Goal: Information Seeking & Learning: Find specific fact

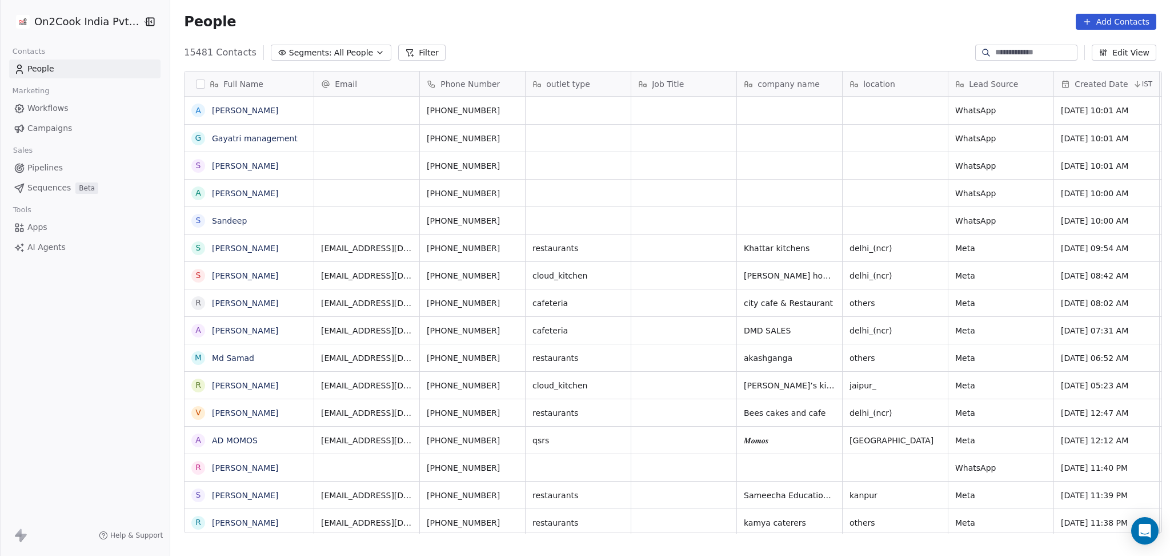
scroll to position [477, 994]
click at [411, 54] on button "Filter" at bounding box center [421, 53] width 47 height 16
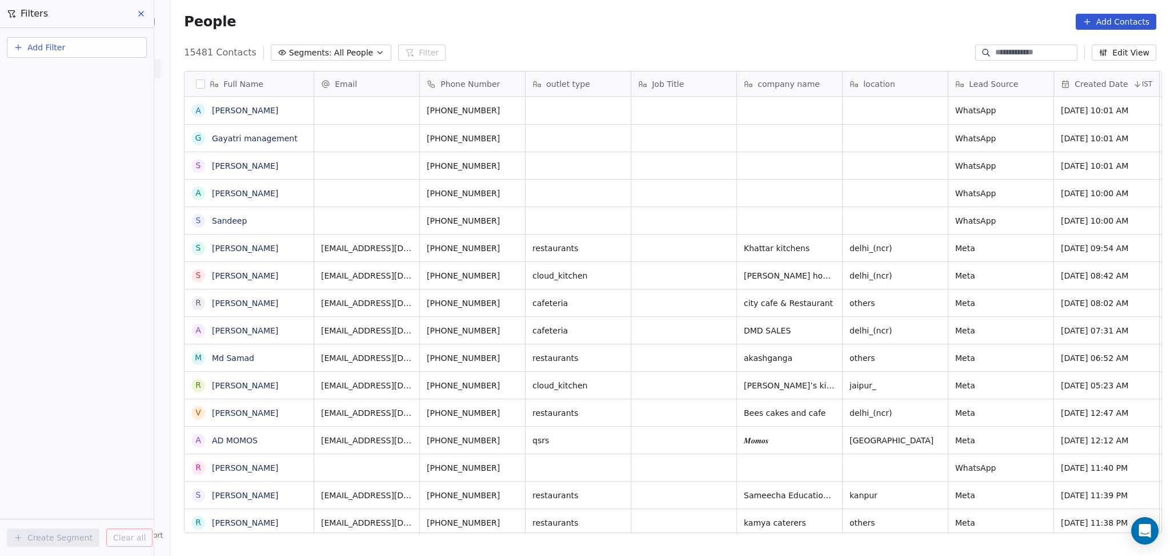
click at [29, 42] on span "Add Filter" at bounding box center [46, 48] width 38 height 12
click at [47, 71] on span "Contact properties" at bounding box center [56, 74] width 74 height 12
type input "***"
click at [57, 115] on div "Assignee" at bounding box center [77, 115] width 116 height 11
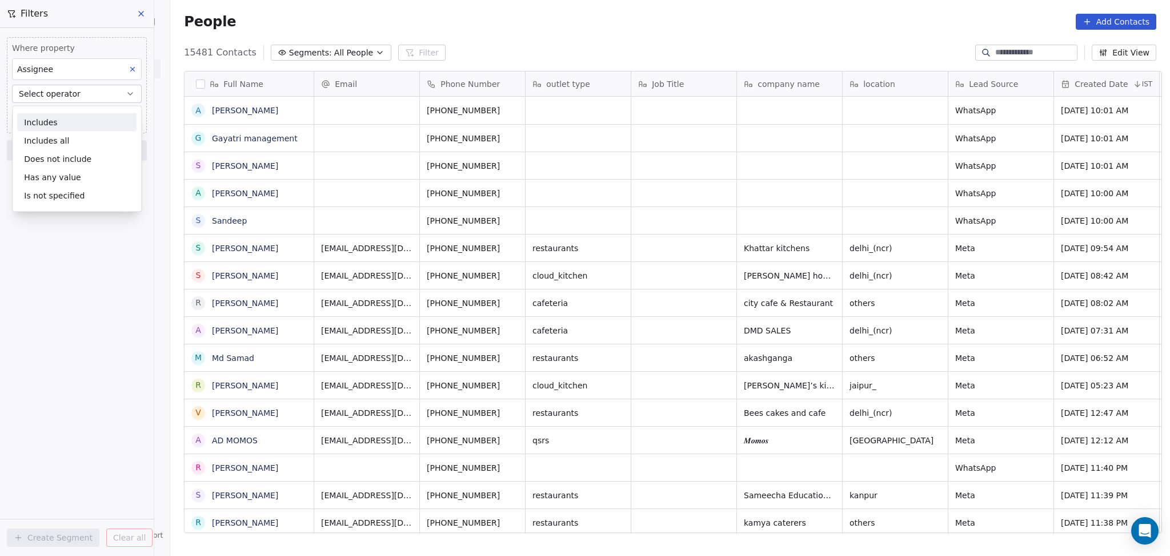
click at [58, 126] on div "Includes" at bounding box center [76, 122] width 119 height 18
click at [58, 111] on body "On2Cook India Pvt. Ltd. Contacts People Marketing Workflows Campaigns Sales Pip…" at bounding box center [585, 278] width 1170 height 556
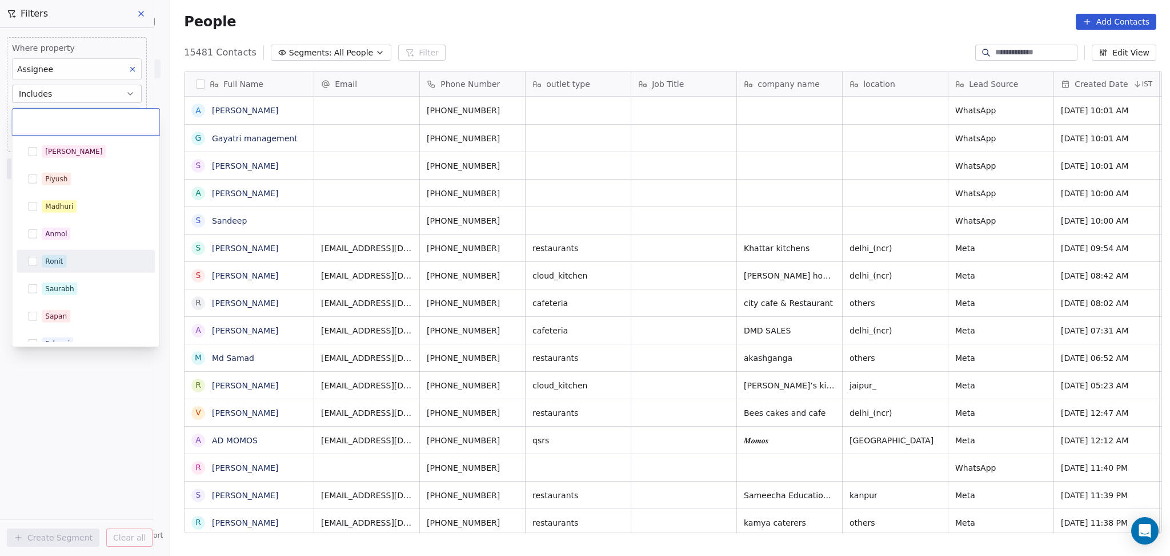
click at [61, 261] on div "Ronit" at bounding box center [54, 261] width 18 height 10
click at [57, 459] on html "On2Cook India Pvt. Ltd. Contacts People Marketing Workflows Campaigns Sales Pip…" at bounding box center [585, 278] width 1170 height 556
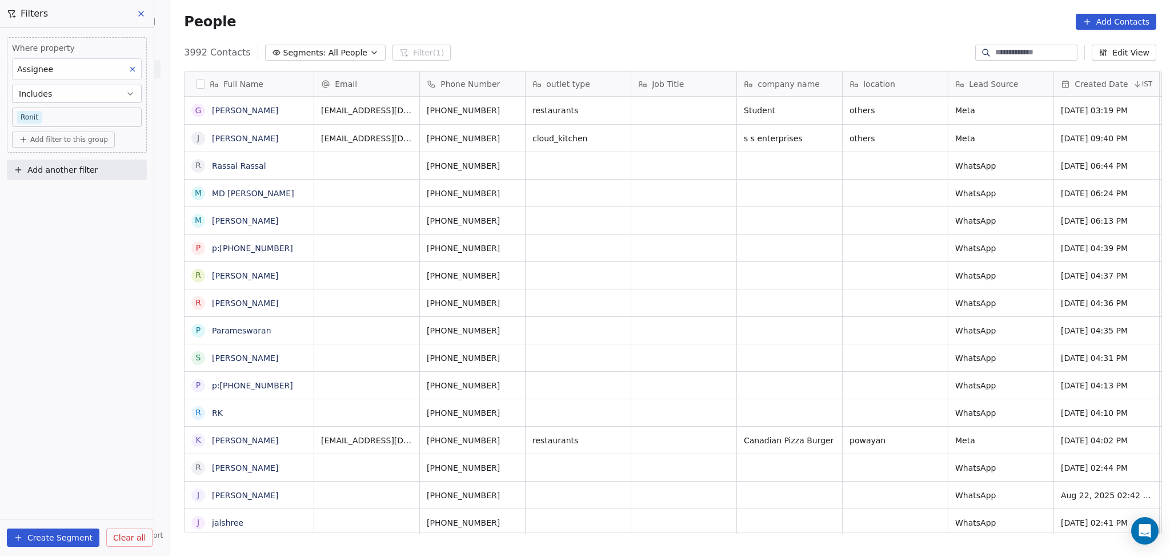
click at [72, 173] on span "Add another filter" at bounding box center [62, 170] width 70 height 12
click at [62, 197] on span "Contact properties" at bounding box center [56, 196] width 74 height 12
type input "***"
click at [42, 269] on span "location" at bounding box center [35, 274] width 32 height 11
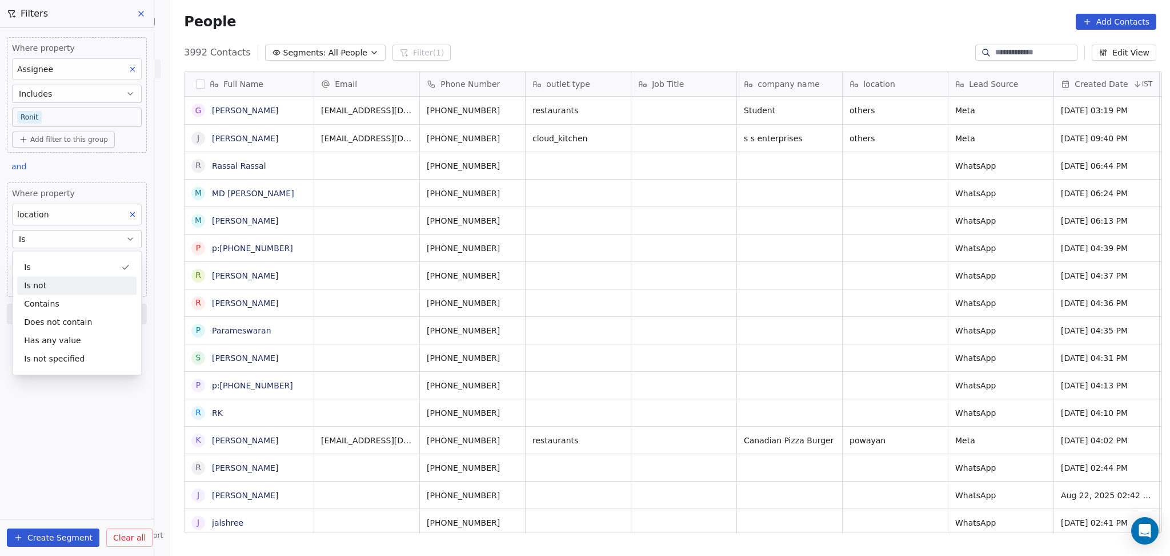
click at [49, 297] on div "Contains" at bounding box center [76, 303] width 119 height 18
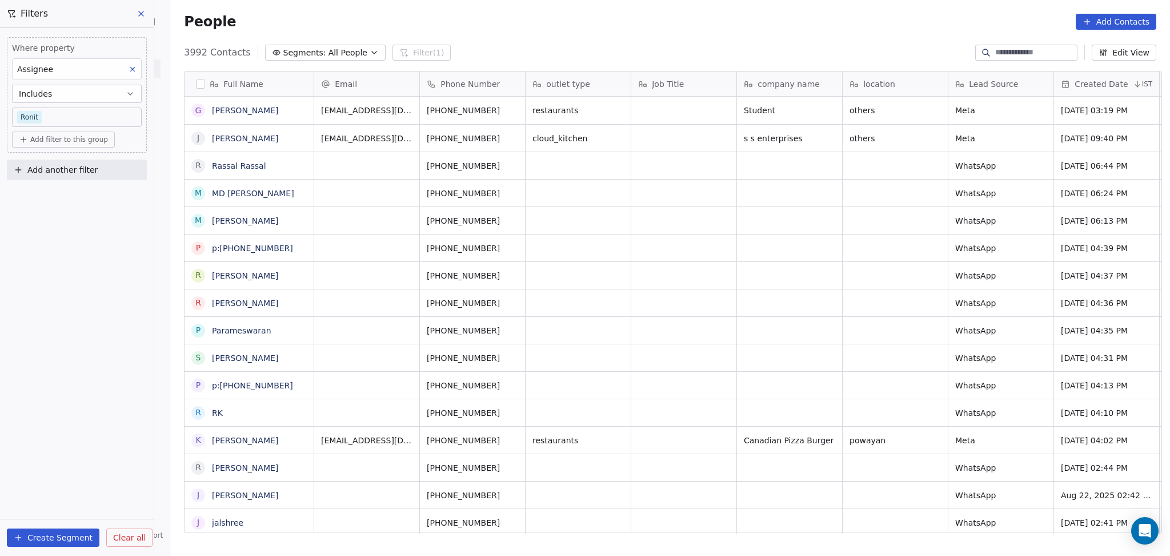
click at [77, 167] on span "Add another filter" at bounding box center [62, 170] width 70 height 12
click at [68, 203] on div "Contact properties" at bounding box center [77, 196] width 130 height 18
type input "***"
click at [51, 279] on div "location" at bounding box center [77, 274] width 116 height 11
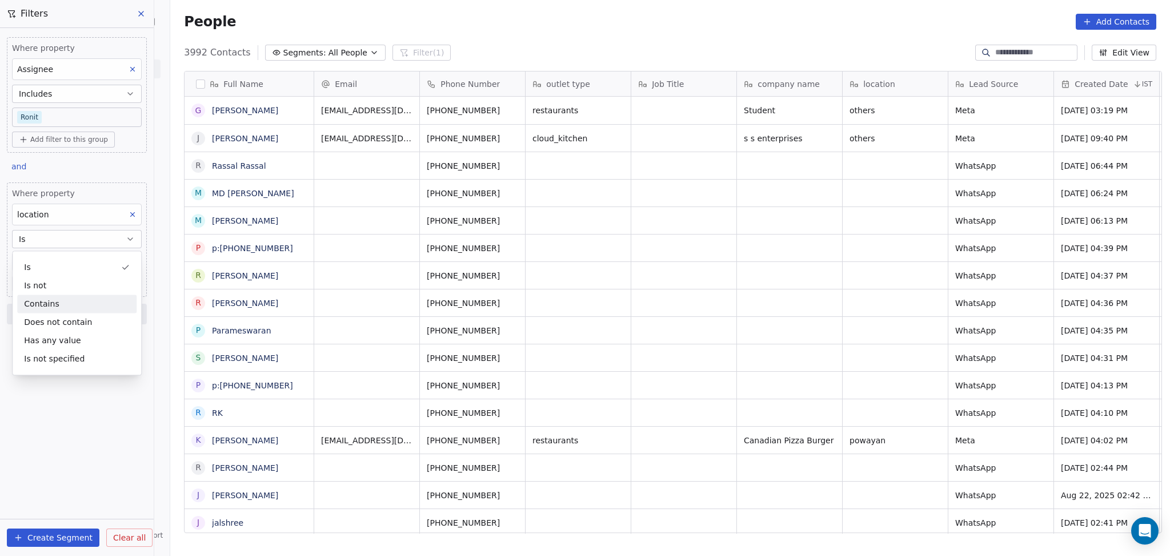
click at [47, 302] on div "Contains" at bounding box center [76, 303] width 119 height 18
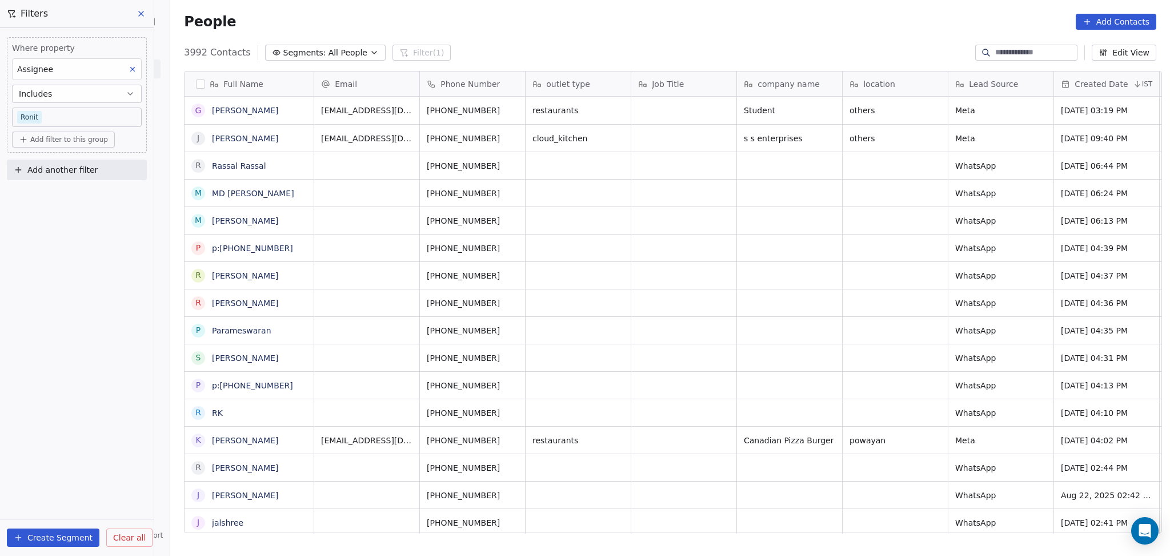
click at [57, 157] on div "Where property Assignee Includes [PERSON_NAME] Add filter to this group Add ano…" at bounding box center [77, 106] width 154 height 157
click at [57, 165] on span "Add another filter" at bounding box center [62, 170] width 70 height 12
click at [55, 199] on span "Contact properties" at bounding box center [56, 196] width 74 height 12
type input "***"
click at [42, 276] on span "location" at bounding box center [35, 274] width 32 height 11
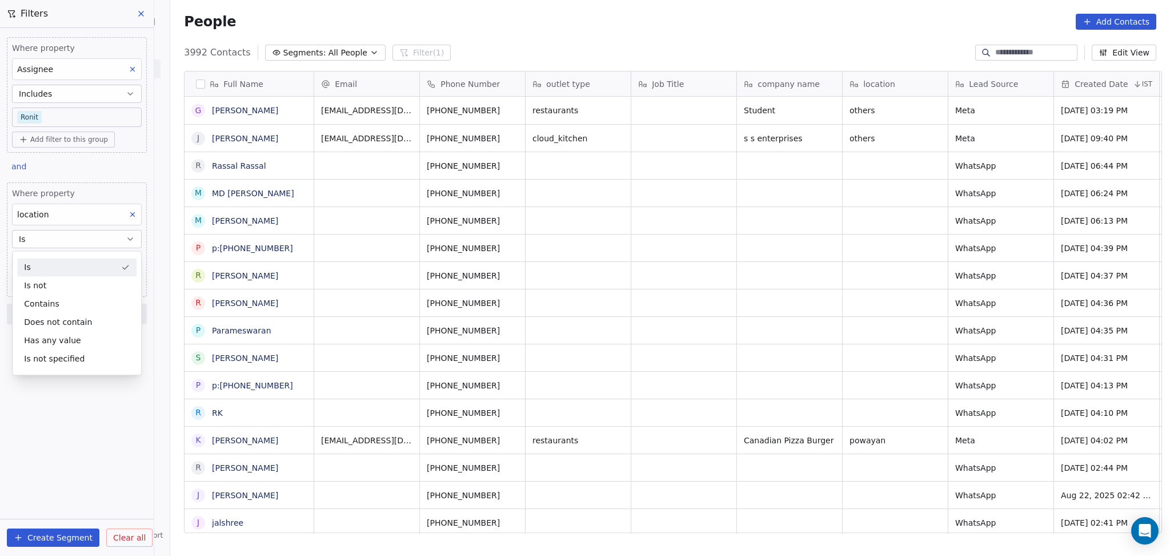
click at [101, 239] on button "Is" at bounding box center [77, 239] width 130 height 18
click at [86, 261] on input at bounding box center [77, 261] width 129 height 17
type input "******"
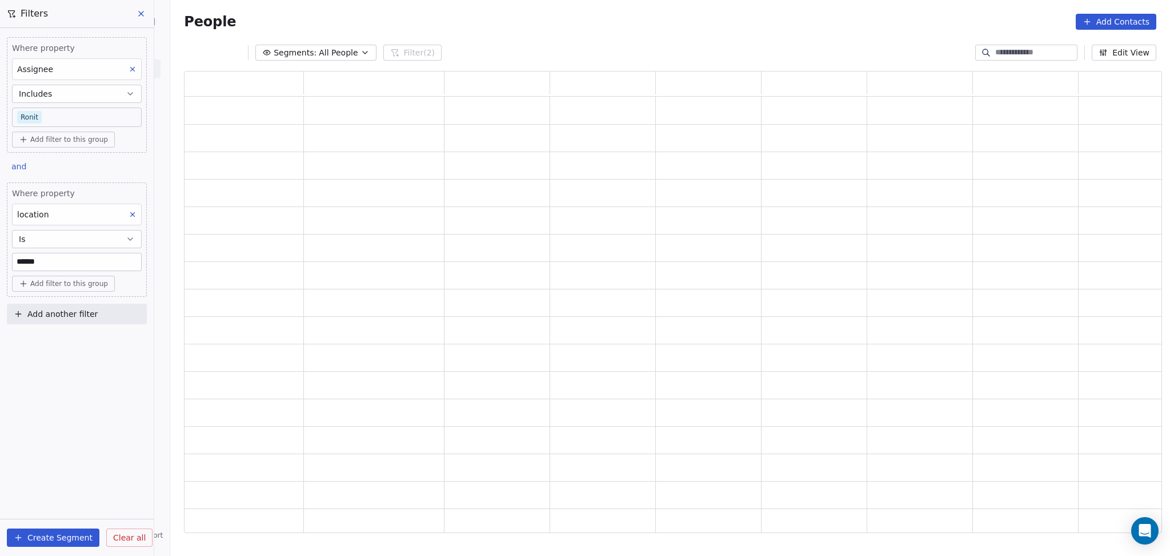
click at [69, 373] on div "Where property Assignee Includes [PERSON_NAME] Add filter to this group and Whe…" at bounding box center [77, 292] width 154 height 528
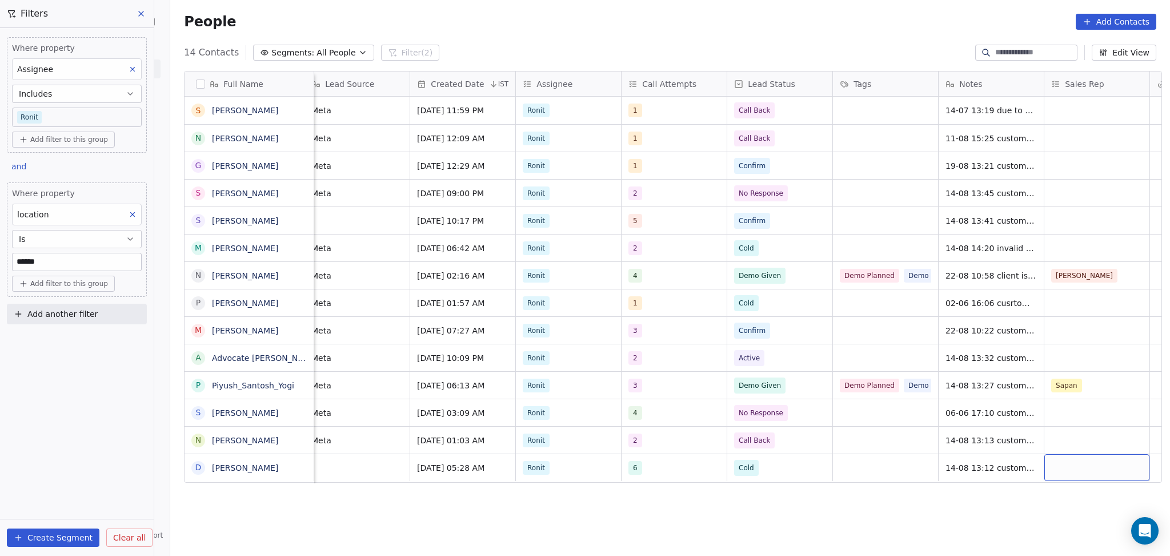
scroll to position [0, 750]
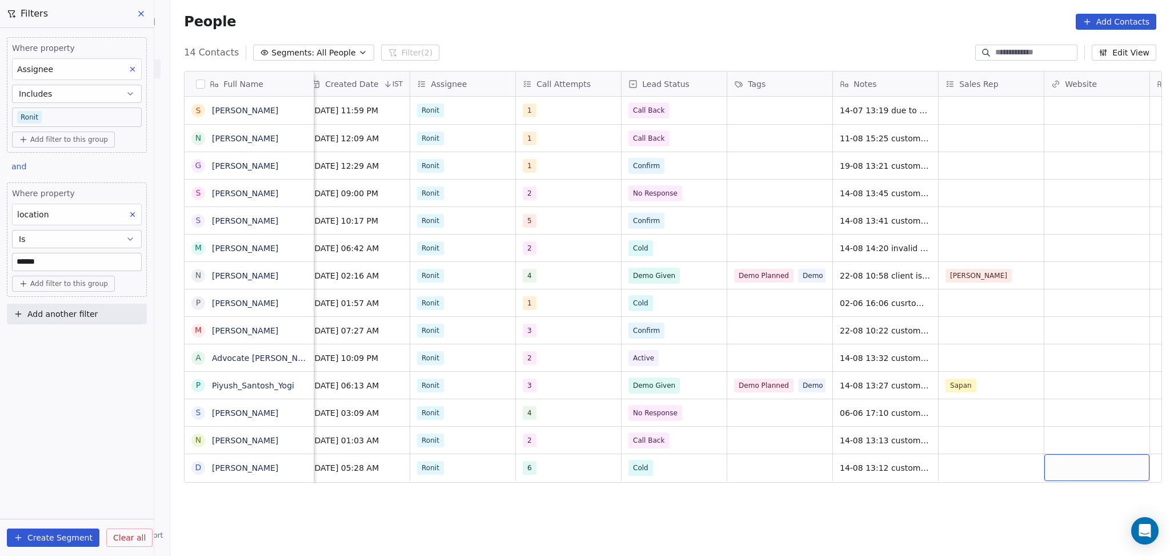
click at [883, 485] on div "Full Name S [PERSON_NAME] N [PERSON_NAME] G [PERSON_NAME] S [PERSON_NAME] S [PE…" at bounding box center [670, 306] width 1000 height 489
click at [881, 466] on span "14-08 13:12 customer number is switched off 01-05 customer didnt pickup the cal…" at bounding box center [909, 510] width 136 height 103
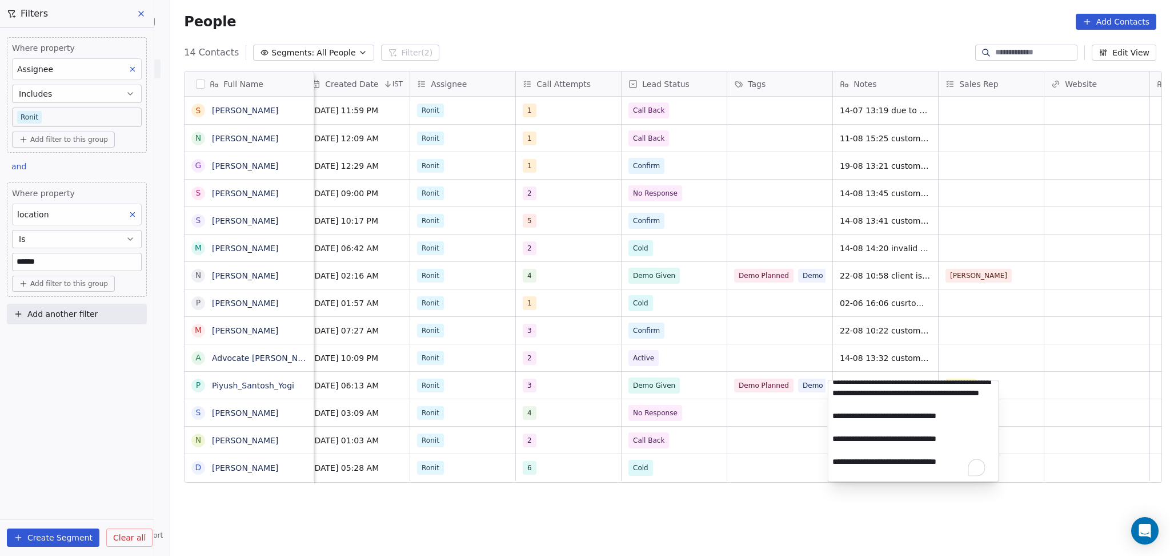
scroll to position [0, 0]
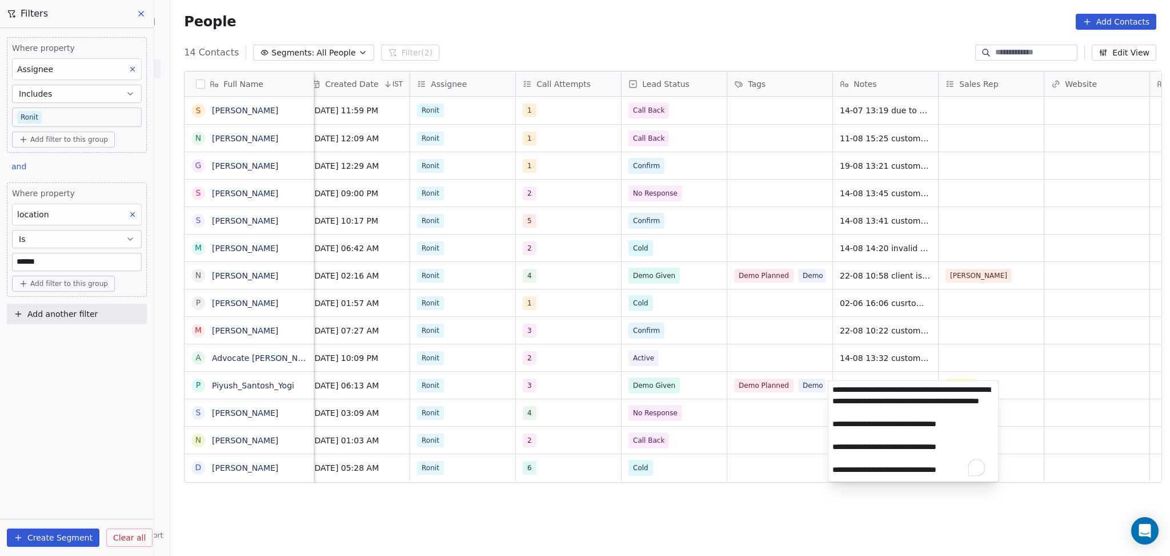
click at [759, 452] on html "On2Cook India Pvt. Ltd. Contacts People Marketing Workflows Campaigns Sales Pip…" at bounding box center [585, 278] width 1170 height 556
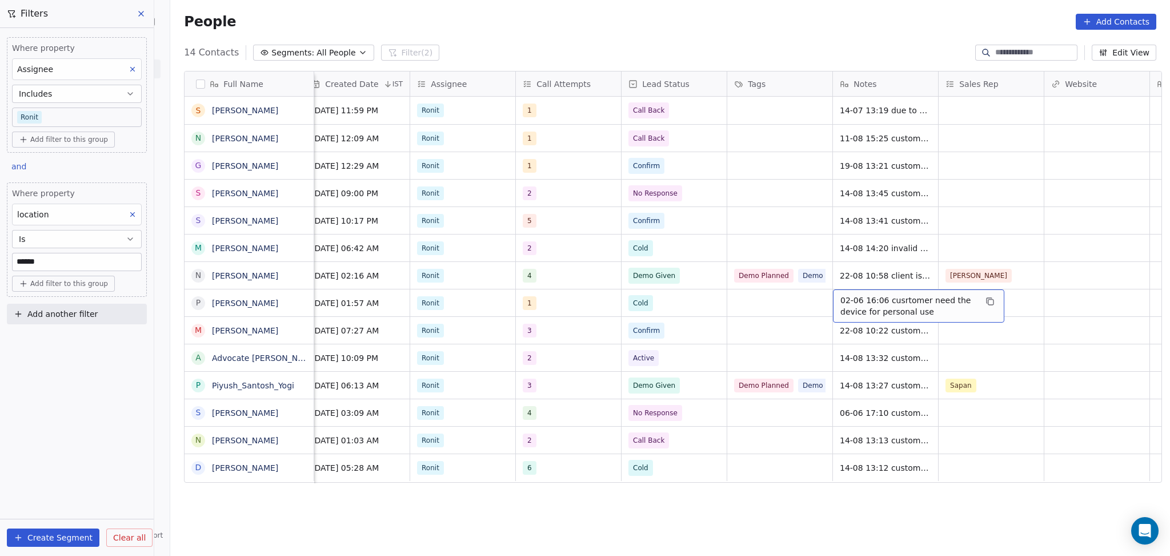
click at [860, 295] on span "02-06 16:06 cusrtomer need the device for personal use" at bounding box center [909, 305] width 136 height 23
click at [802, 309] on html "On2Cook India Pvt. Ltd. Contacts People Marketing Workflows Campaigns Sales Pip…" at bounding box center [585, 278] width 1170 height 556
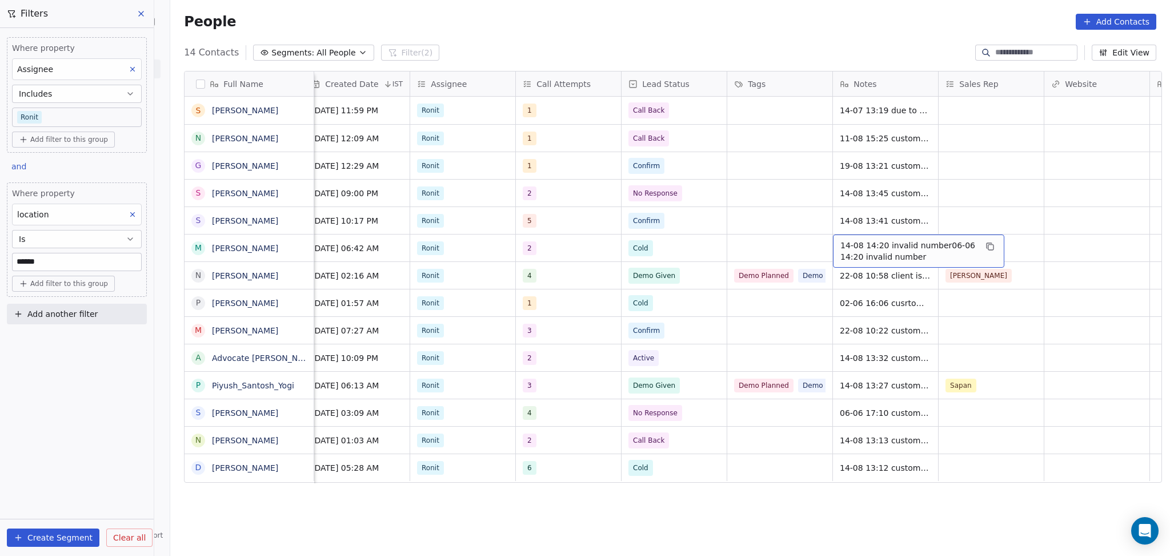
click at [860, 245] on span "14-08 14:20 invalid number06-06 14:20 invalid number" at bounding box center [909, 250] width 136 height 23
click at [801, 253] on html "On2Cook India Pvt. Ltd. Contacts People Marketing Workflows Campaigns Sales Pip…" at bounding box center [585, 278] width 1170 height 556
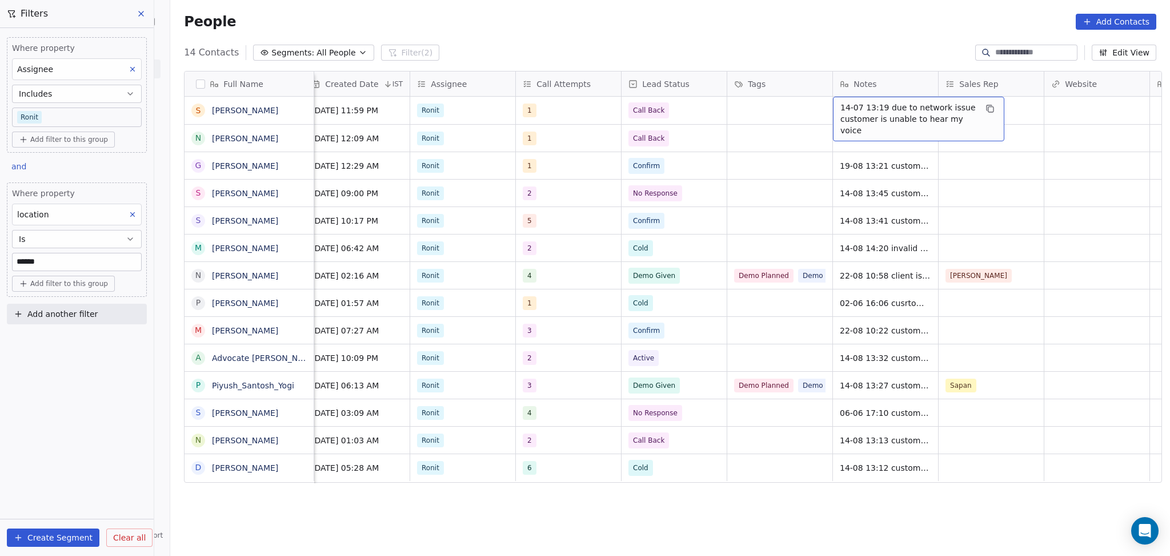
click at [878, 114] on span "14-07 13:19 due to network issue customer is unable to hear my voice" at bounding box center [909, 119] width 136 height 34
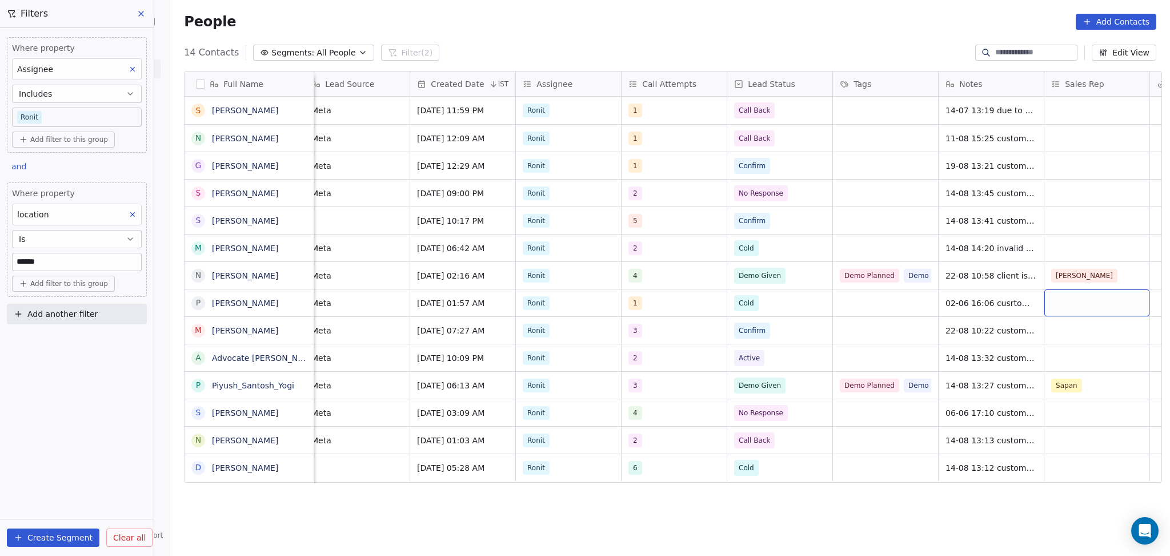
scroll to position [0, 750]
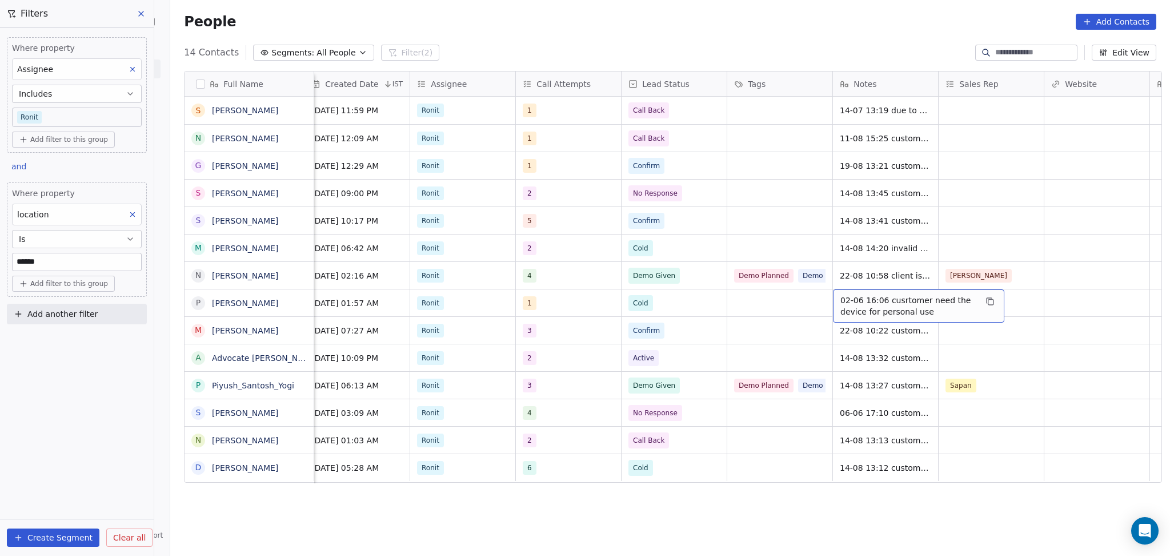
click at [882, 298] on span "02-06 16:06 cusrtomer need the device for personal use" at bounding box center [909, 305] width 136 height 23
click at [767, 322] on html "On2Cook India Pvt. Ltd. Contacts People Marketing Workflows Campaigns Sales Pip…" at bounding box center [585, 278] width 1170 height 556
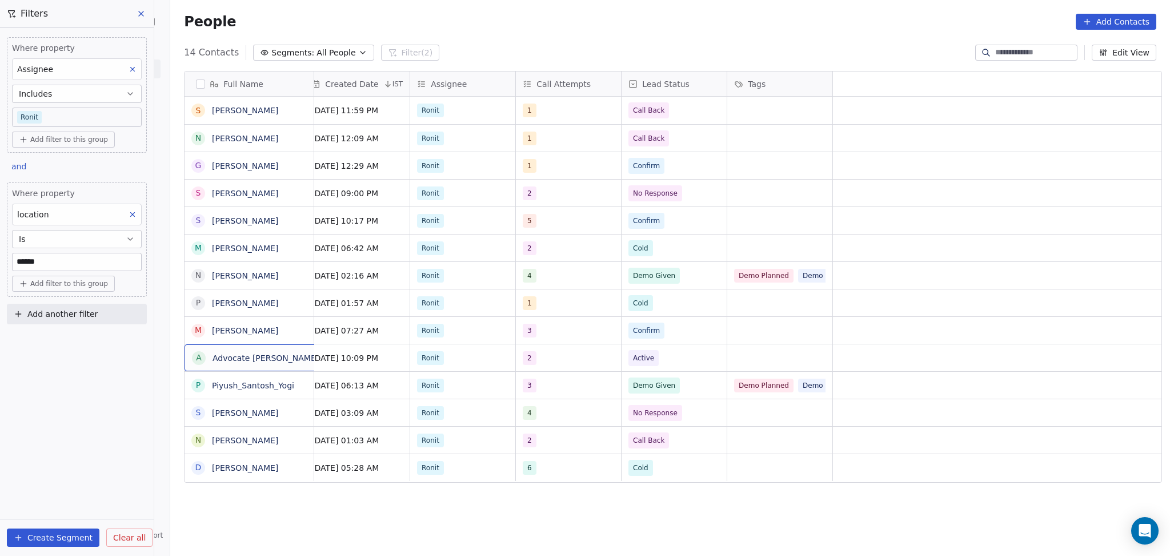
scroll to position [0, 0]
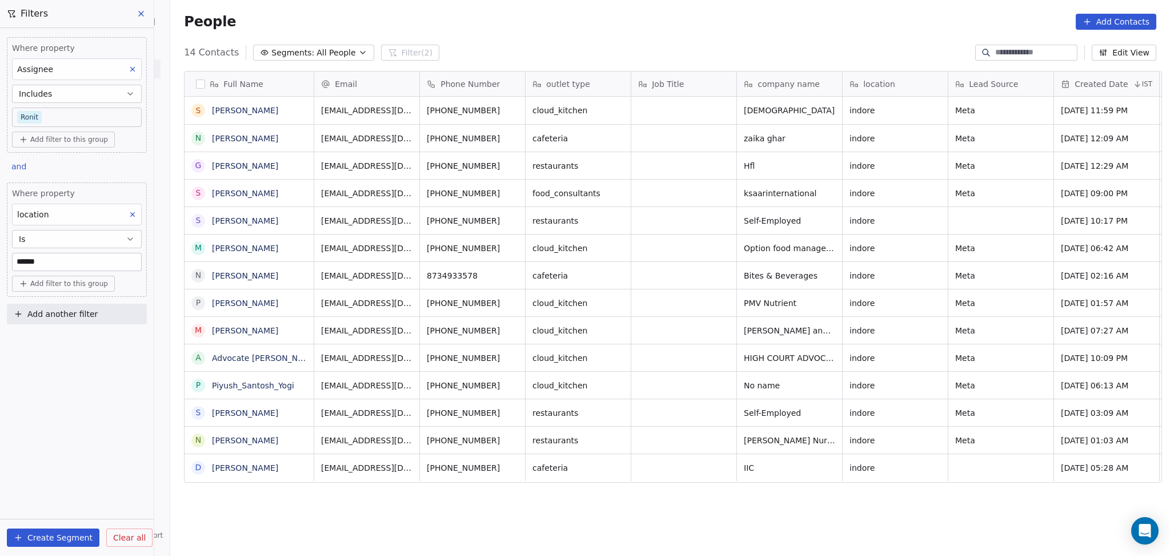
click at [84, 236] on button "Is" at bounding box center [77, 239] width 130 height 18
click at [62, 304] on div "Contains" at bounding box center [76, 303] width 119 height 18
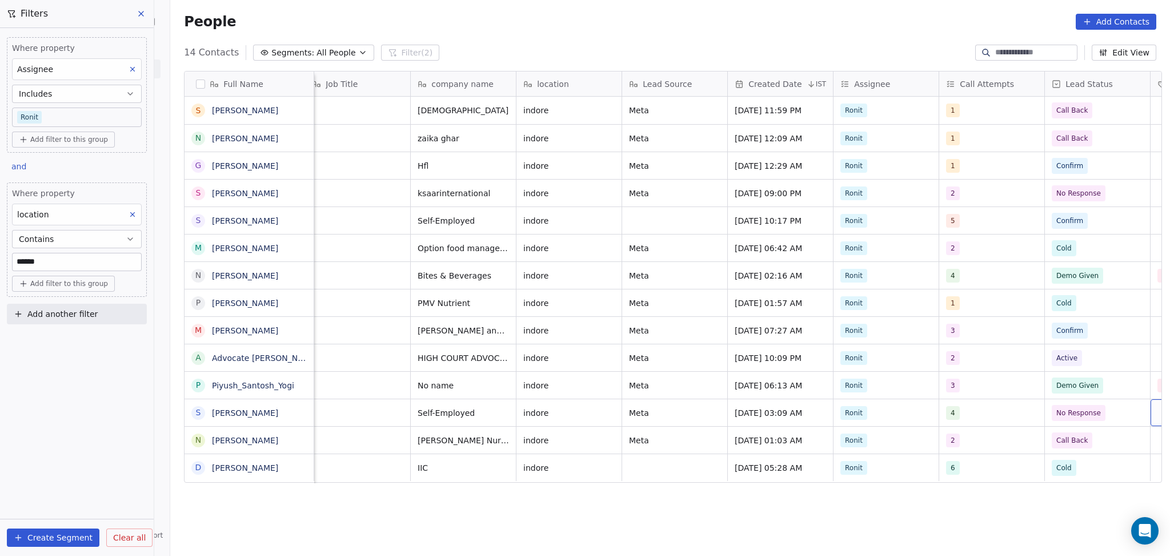
scroll to position [0, 433]
